Goal: Task Accomplishment & Management: Manage account settings

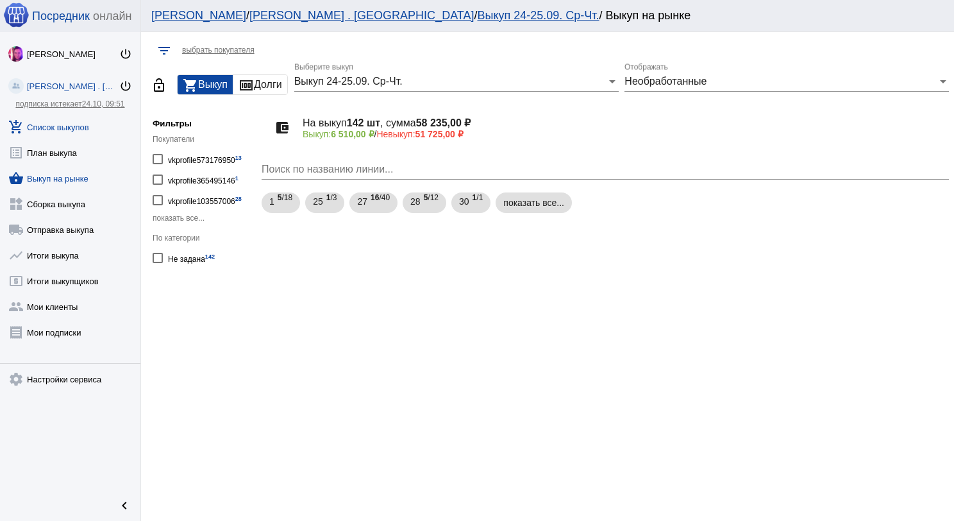
click at [85, 121] on link "add_shopping_cart Список выкупов" at bounding box center [70, 125] width 140 height 26
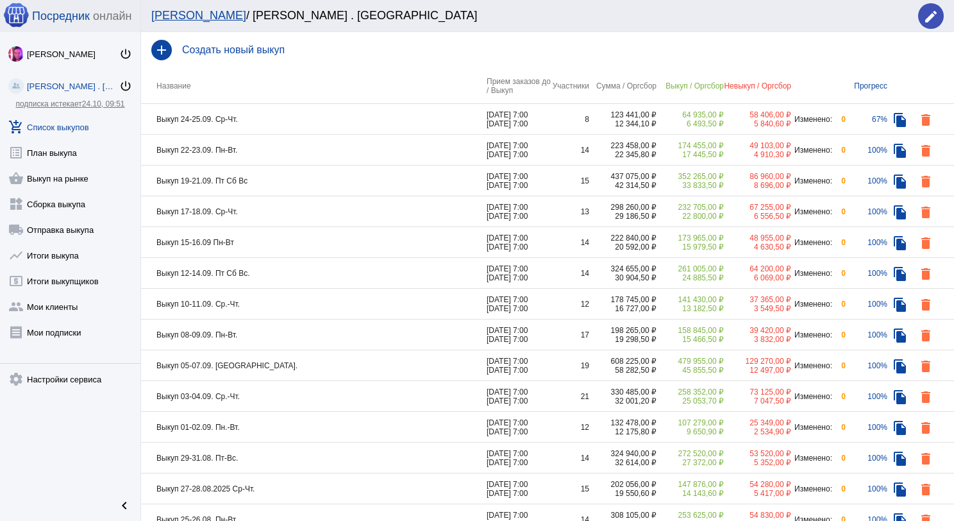
click at [339, 154] on td "Выкуп 22-23.09. Пн-Вт." at bounding box center [314, 150] width 346 height 31
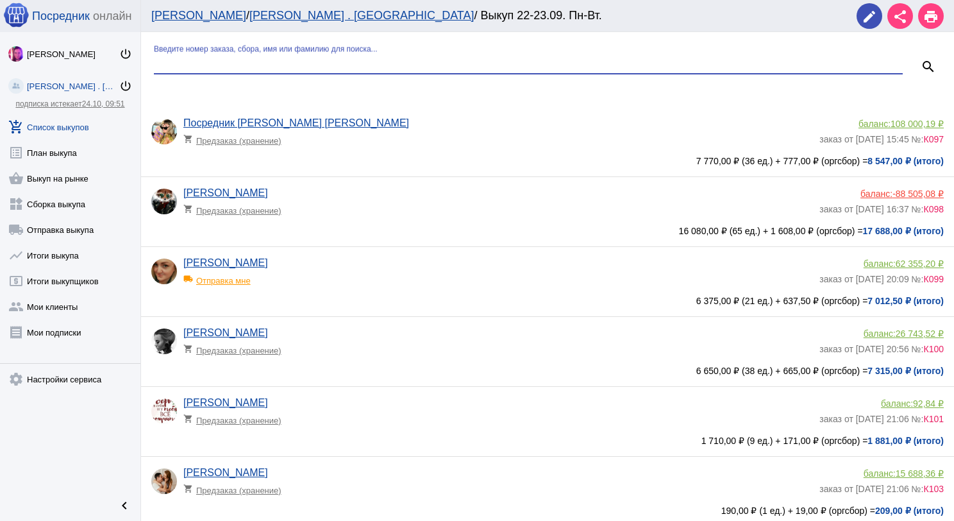
click at [293, 58] on input "Введите номер заказа, сбора, имя или фамилию для поиска..." at bounding box center [528, 64] width 749 height 12
type input "люд"
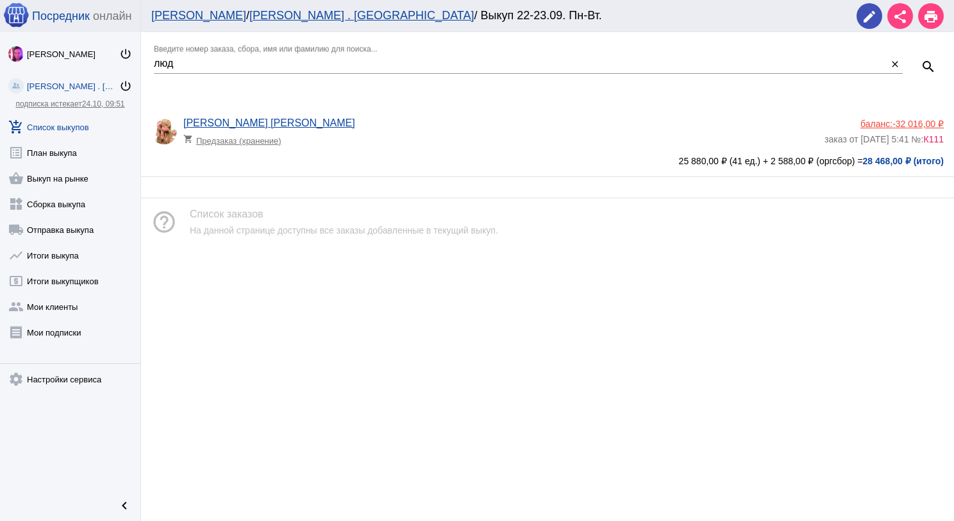
click at [899, 124] on span "-32 016,00 ₽" at bounding box center [917, 124] width 51 height 10
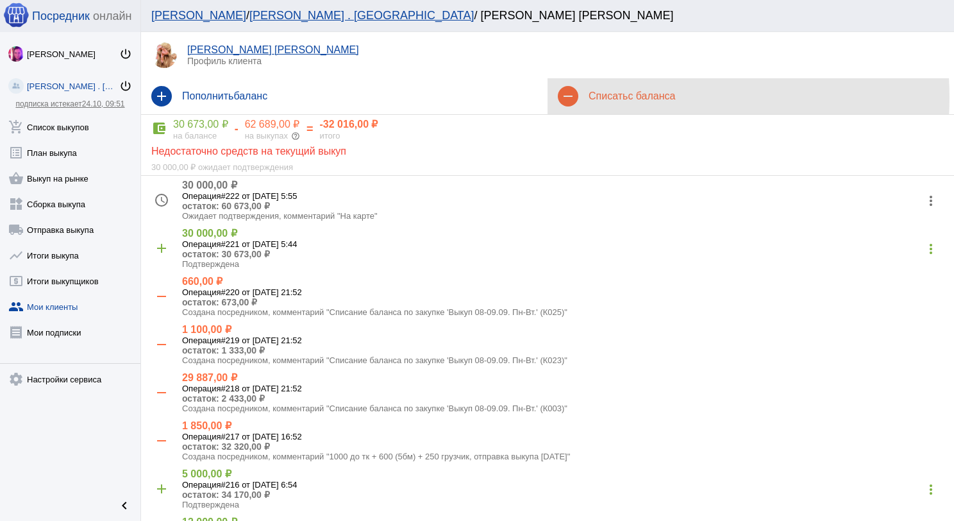
click at [639, 97] on span "с баланса" at bounding box center [651, 95] width 47 height 11
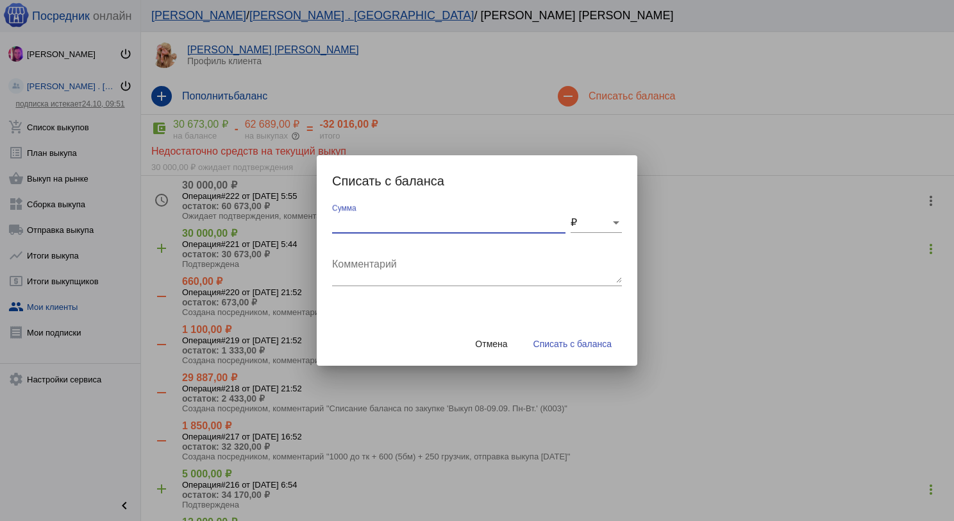
click at [390, 219] on input "Сумма" at bounding box center [448, 223] width 233 height 12
type input "50"
click at [386, 254] on div "Комментарий" at bounding box center [477, 266] width 290 height 40
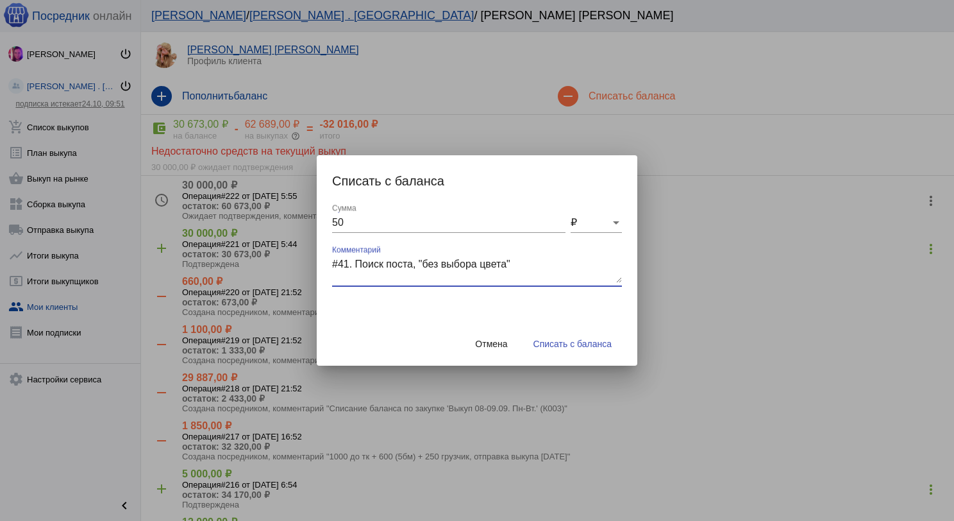
type textarea "#41. Поиск поста, "без выбора цвета""
click at [579, 340] on span "Списать с баланса" at bounding box center [572, 343] width 78 height 10
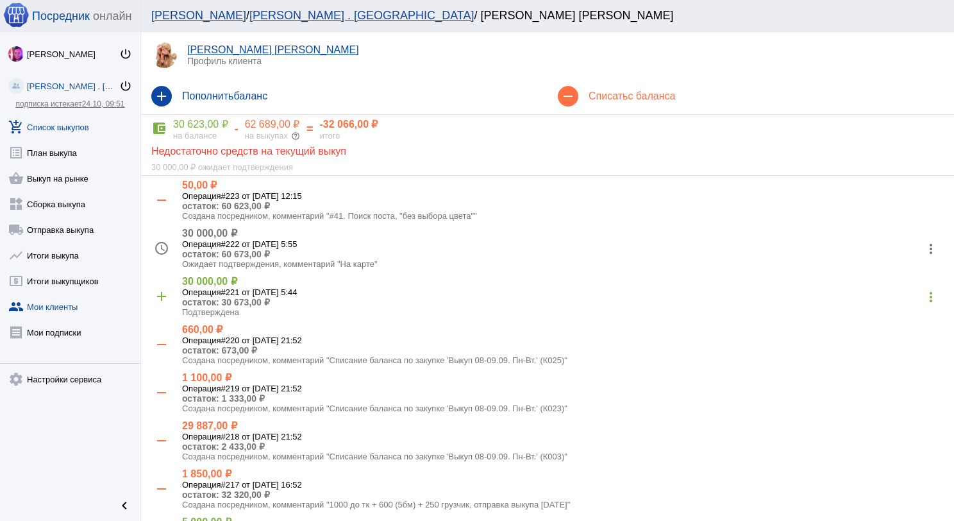
click at [83, 124] on link "add_shopping_cart Список выкупов" at bounding box center [70, 125] width 140 height 26
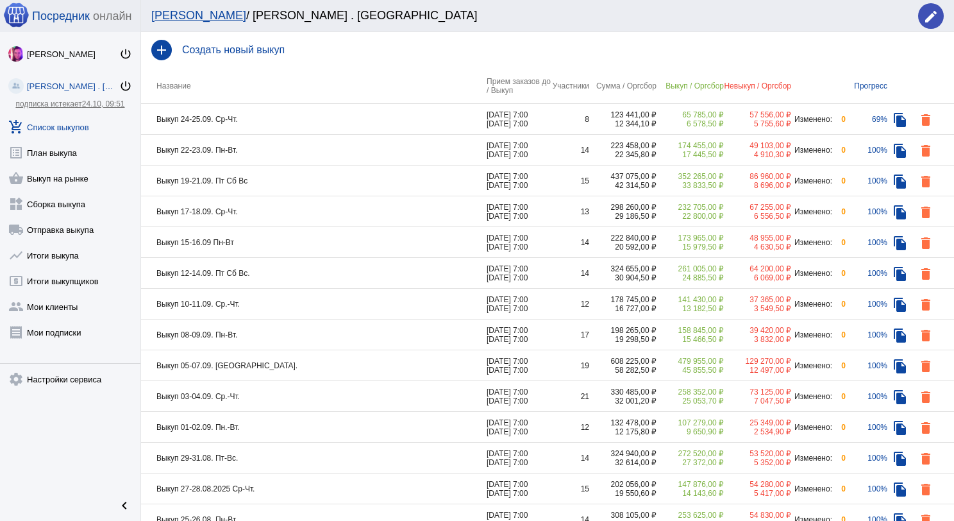
click at [297, 158] on td "Выкуп 22-23.09. Пн-Вт." at bounding box center [314, 150] width 346 height 31
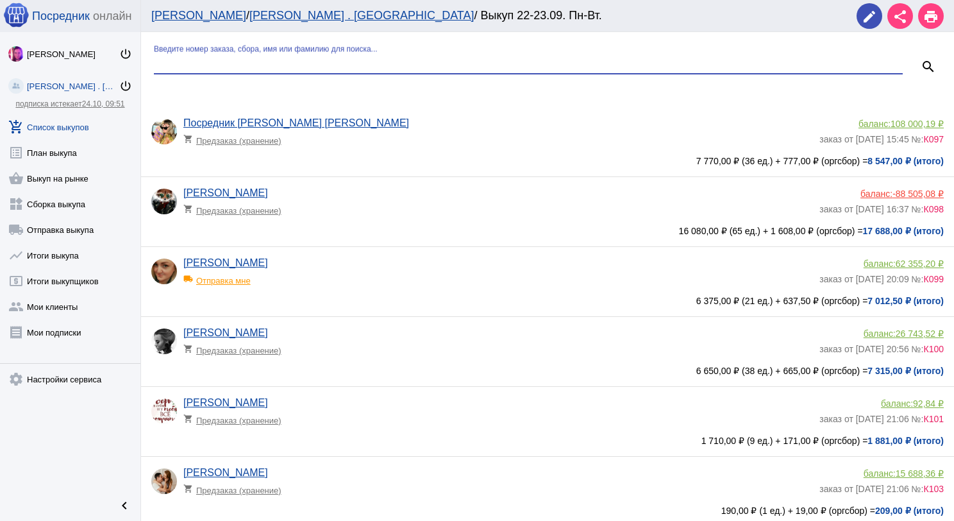
click at [288, 63] on input "Введите номер заказа, сбора, имя или фамилию для поиска..." at bounding box center [528, 64] width 749 height 12
type input "кат"
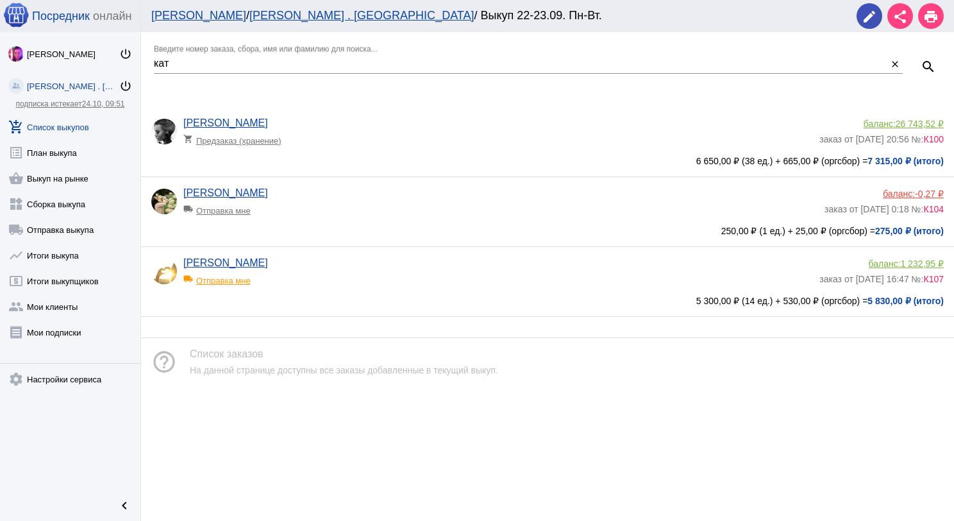
click at [894, 121] on div "баланс: 26 743,52 ₽" at bounding box center [881, 124] width 124 height 10
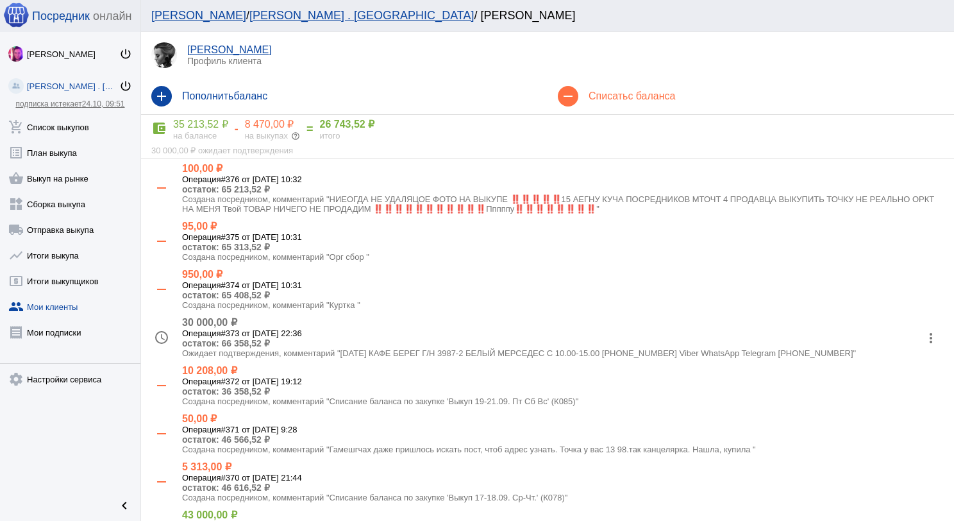
click at [162, 93] on mat-icon "add" at bounding box center [161, 96] width 21 height 21
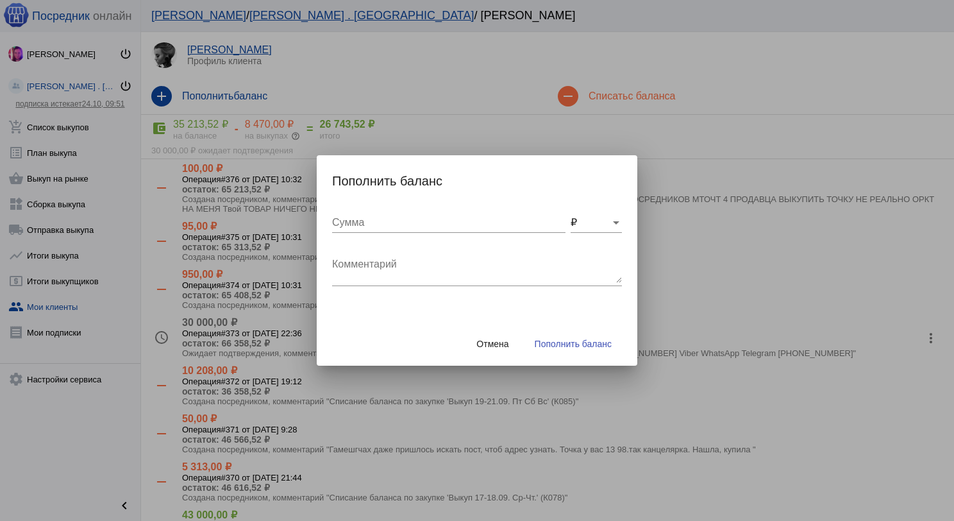
click at [397, 225] on input "Сумма" at bounding box center [448, 223] width 233 height 12
type input "110"
click at [385, 269] on textarea "Комментарий" at bounding box center [477, 270] width 290 height 26
type textarea "Корректировка #375 и #374"
click at [547, 346] on span "Пополнить баланс" at bounding box center [573, 343] width 77 height 10
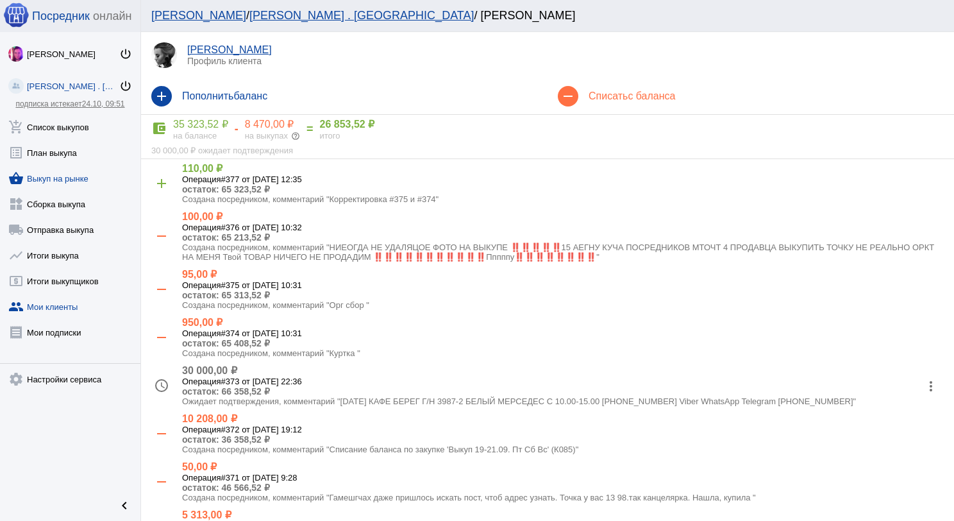
click at [79, 172] on link "shopping_basket Выкуп на рынке" at bounding box center [70, 176] width 140 height 26
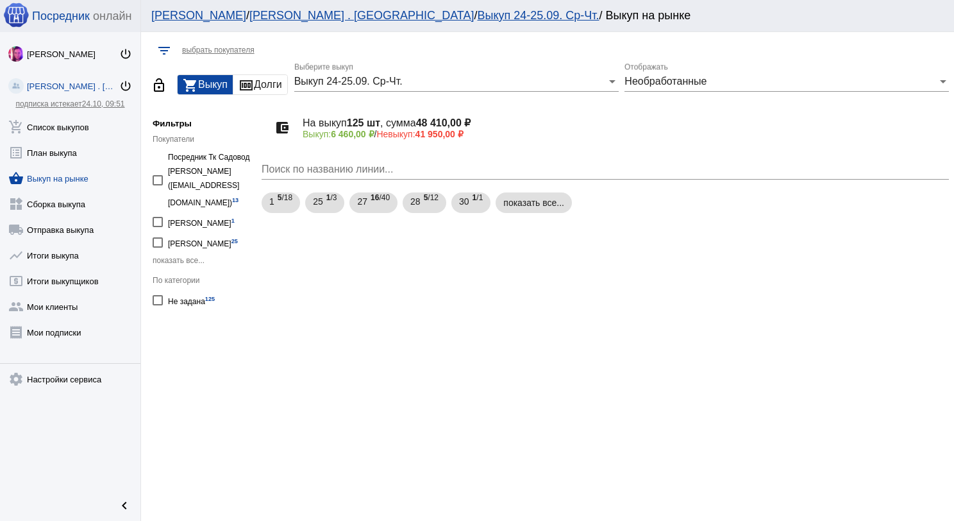
click at [717, 88] on div "Необработанные Отображать" at bounding box center [786, 77] width 324 height 29
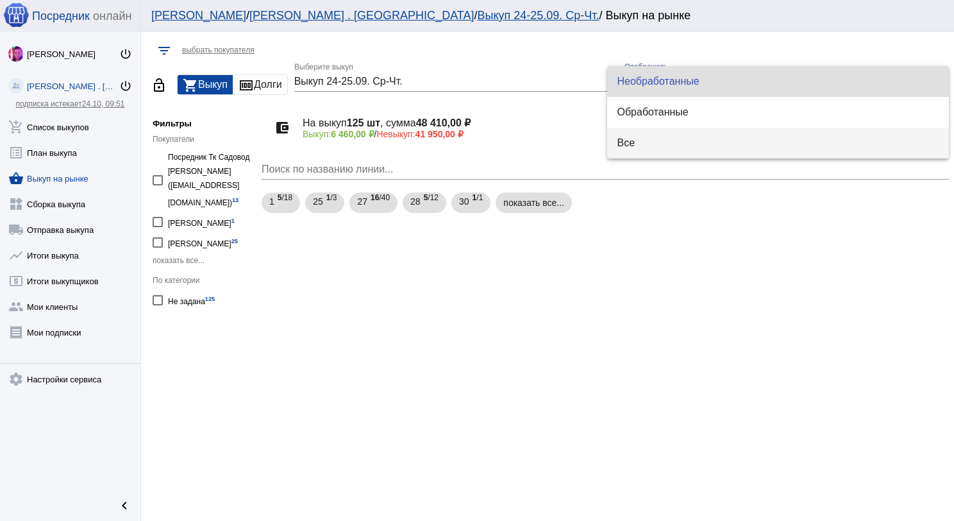
click at [694, 135] on span "Все" at bounding box center [778, 143] width 322 height 31
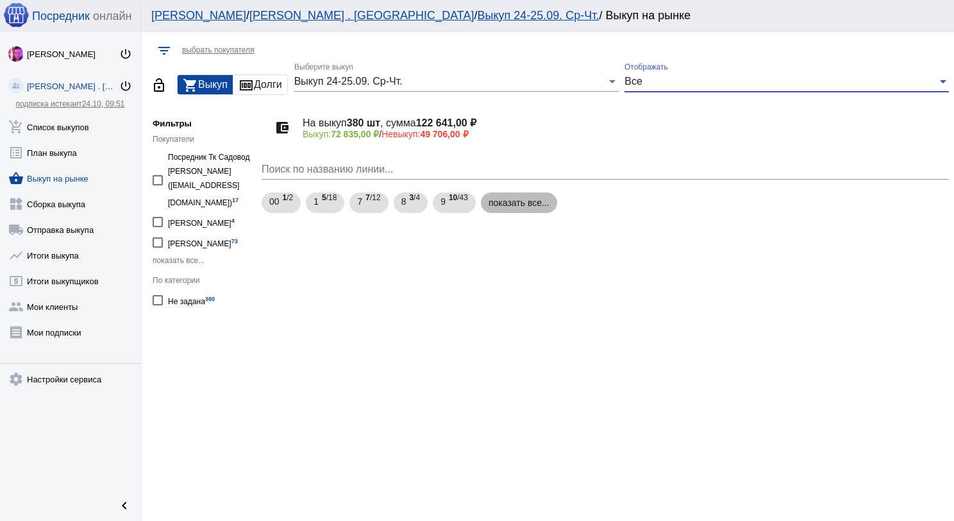
click at [524, 203] on mat-chip "показать все..." at bounding box center [519, 202] width 76 height 21
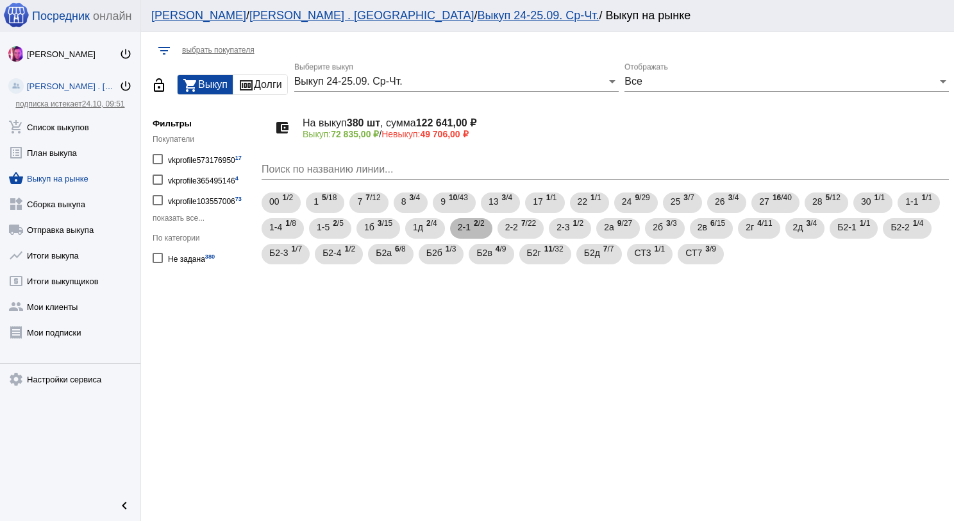
click at [485, 232] on mat-chip "2-1 2 /2" at bounding box center [471, 228] width 42 height 21
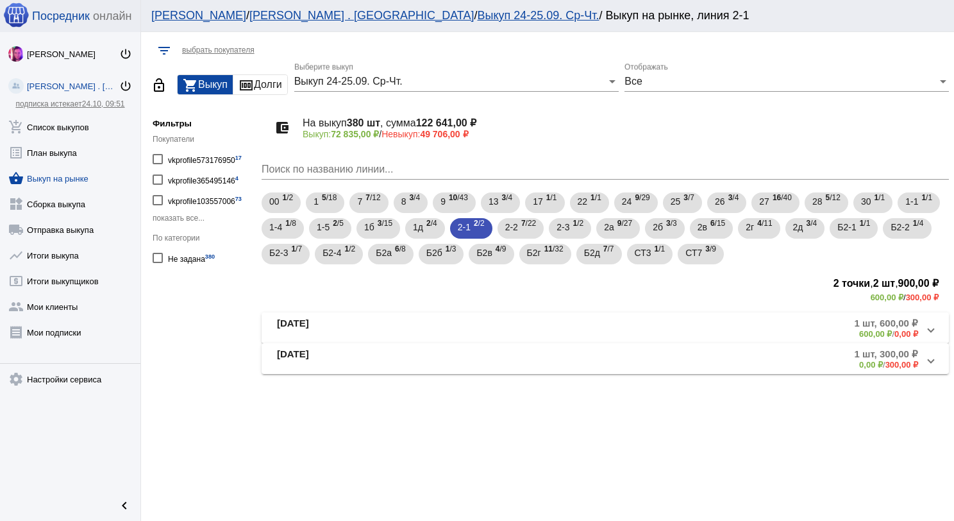
click at [435, 325] on mat-panel-title "[DATE]" at bounding box center [382, 327] width 210 height 21
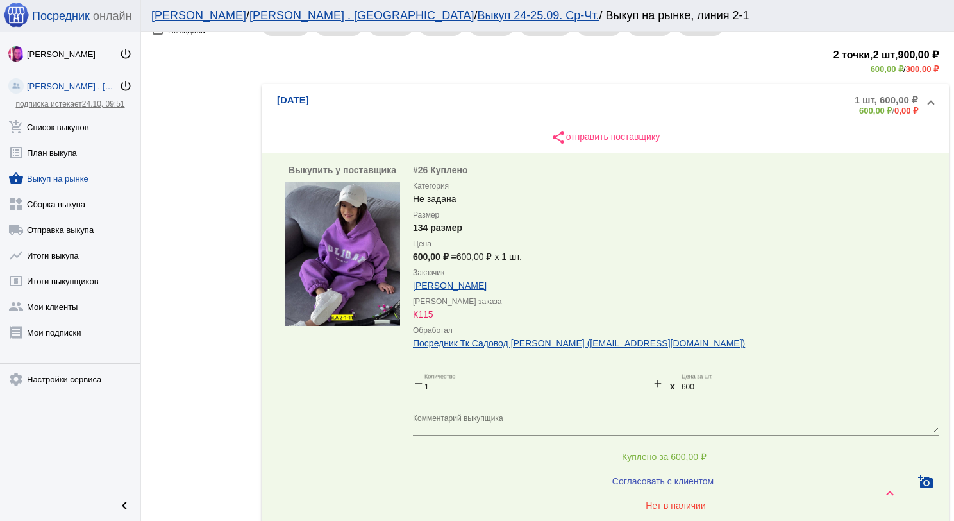
scroll to position [321, 0]
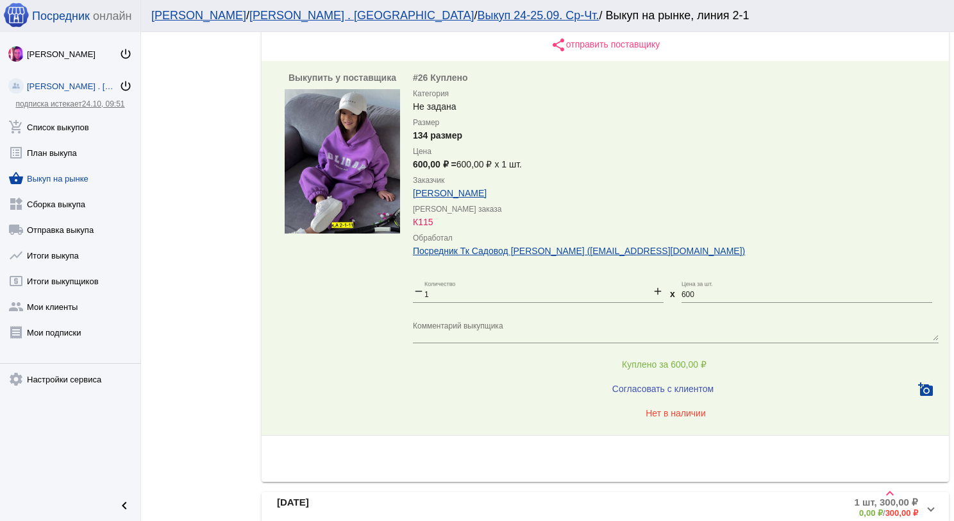
click at [341, 156] on img at bounding box center [342, 161] width 115 height 144
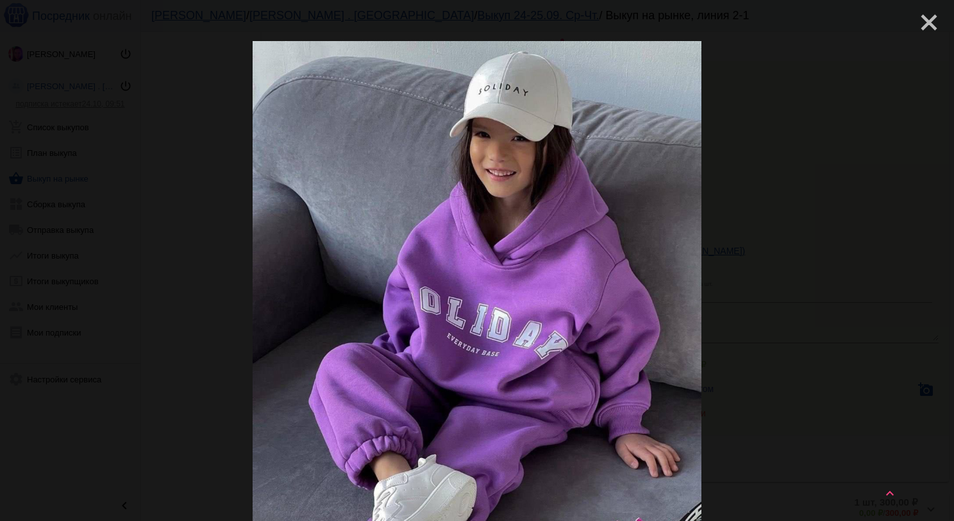
click at [927, 25] on mat-icon "close" at bounding box center [923, 17] width 15 height 15
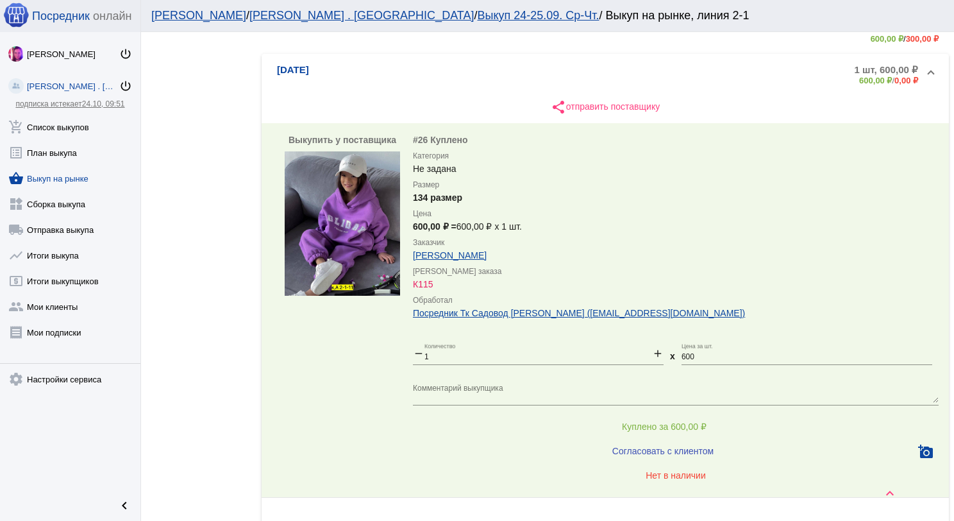
scroll to position [256, 0]
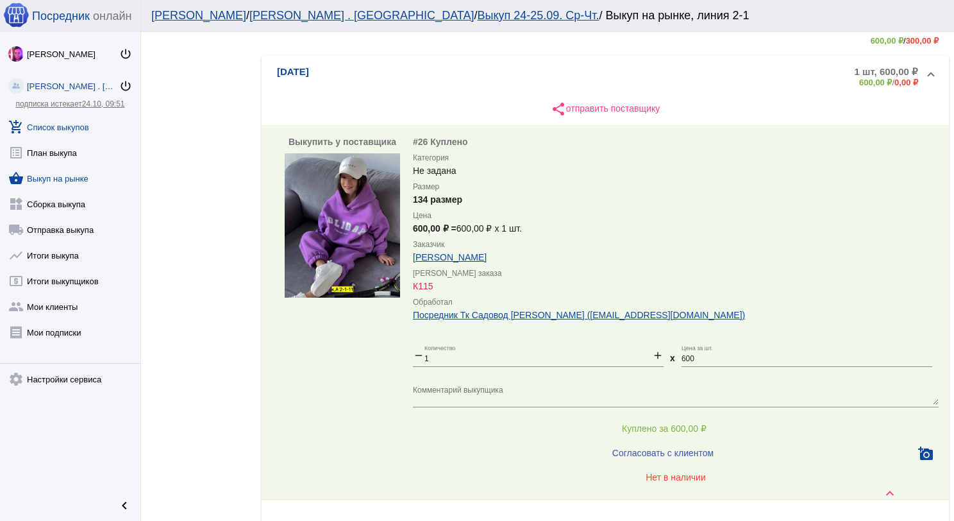
click at [54, 128] on link "add_shopping_cart Список выкупов" at bounding box center [70, 125] width 140 height 26
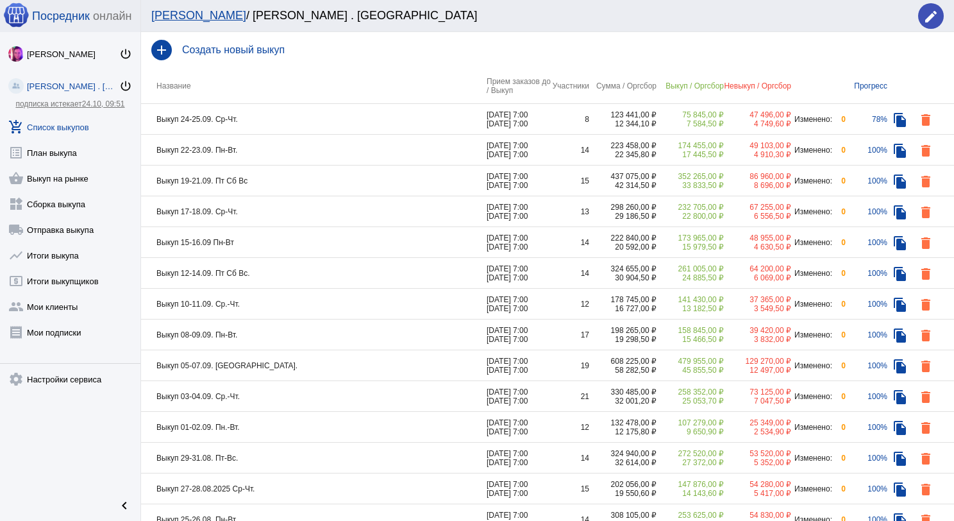
click at [318, 114] on td "Выкуп 24-25.09. Ср-Чт." at bounding box center [314, 119] width 346 height 31
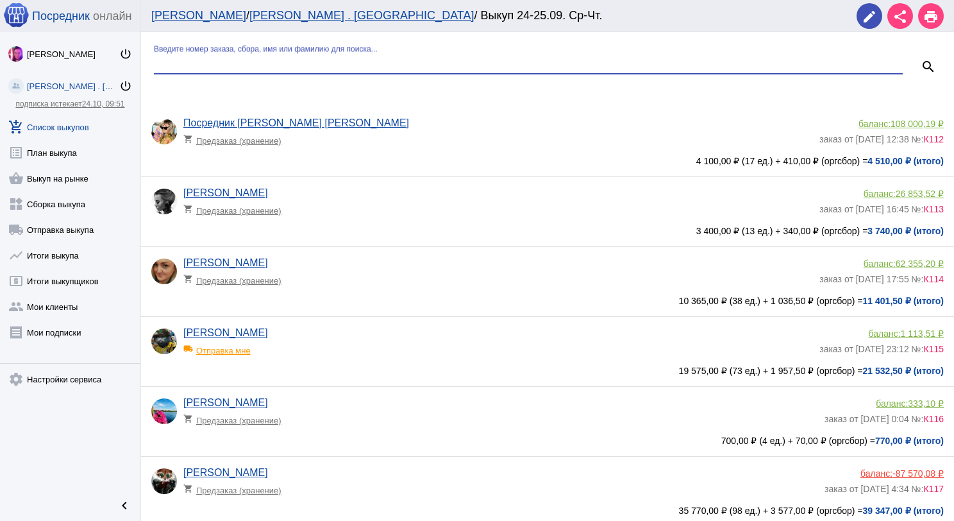
click at [281, 66] on input "Введите номер заказа, сбора, имя или фамилию для поиска..." at bounding box center [528, 64] width 749 height 12
type input "мак"
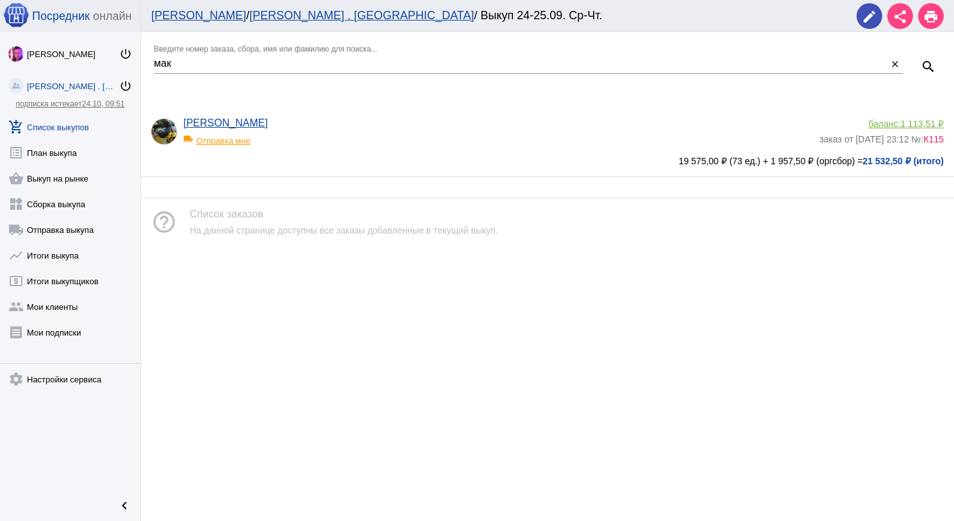
click at [898, 127] on div "баланс: 1 113,51 ₽" at bounding box center [881, 124] width 124 height 10
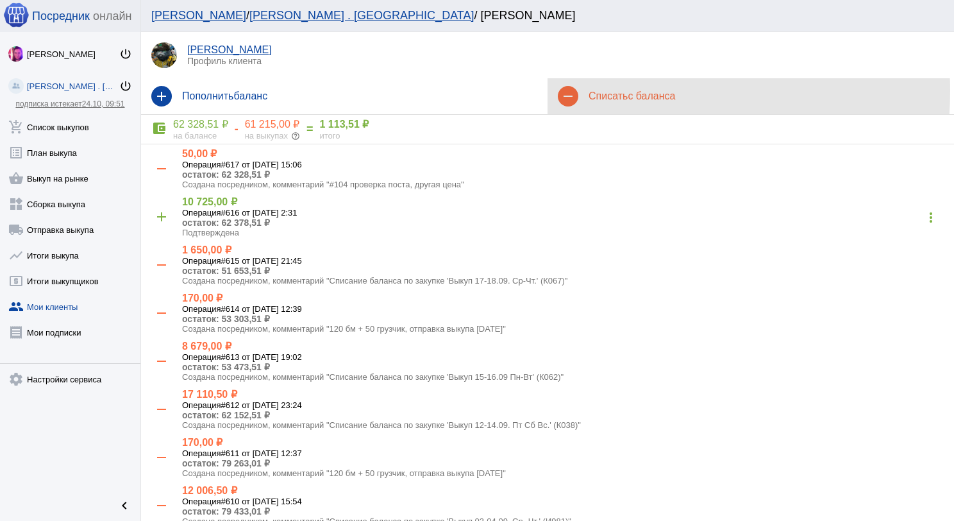
click at [578, 91] on div "Списать с баланса" at bounding box center [760, 96] width 365 height 12
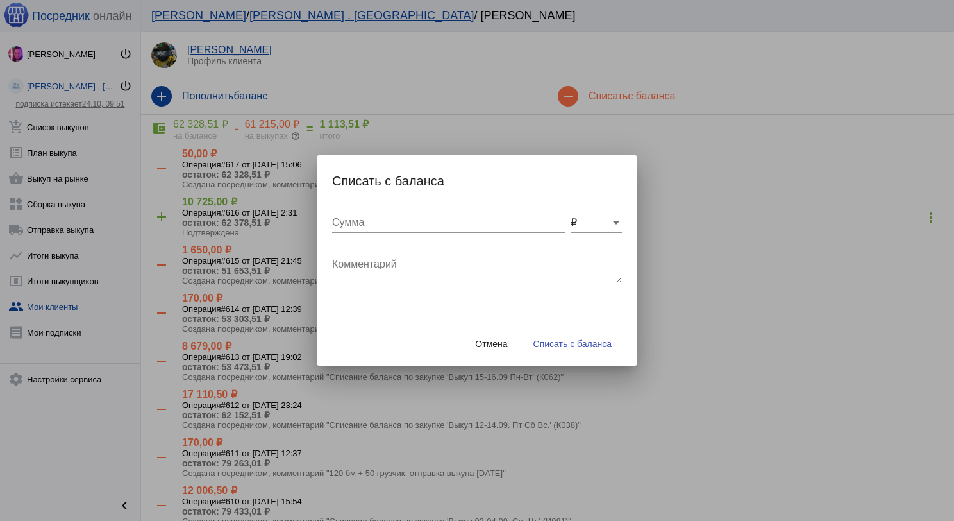
click at [403, 215] on div "Сумма" at bounding box center [448, 218] width 233 height 29
type input "50"
click at [397, 258] on textarea "Комментарий" at bounding box center [477, 270] width 290 height 26
type textarea "#26, поиск поста, "без выбора цвета""
click at [573, 349] on button "Списать с баланса" at bounding box center [572, 343] width 99 height 23
